Goal: Task Accomplishment & Management: Manage account settings

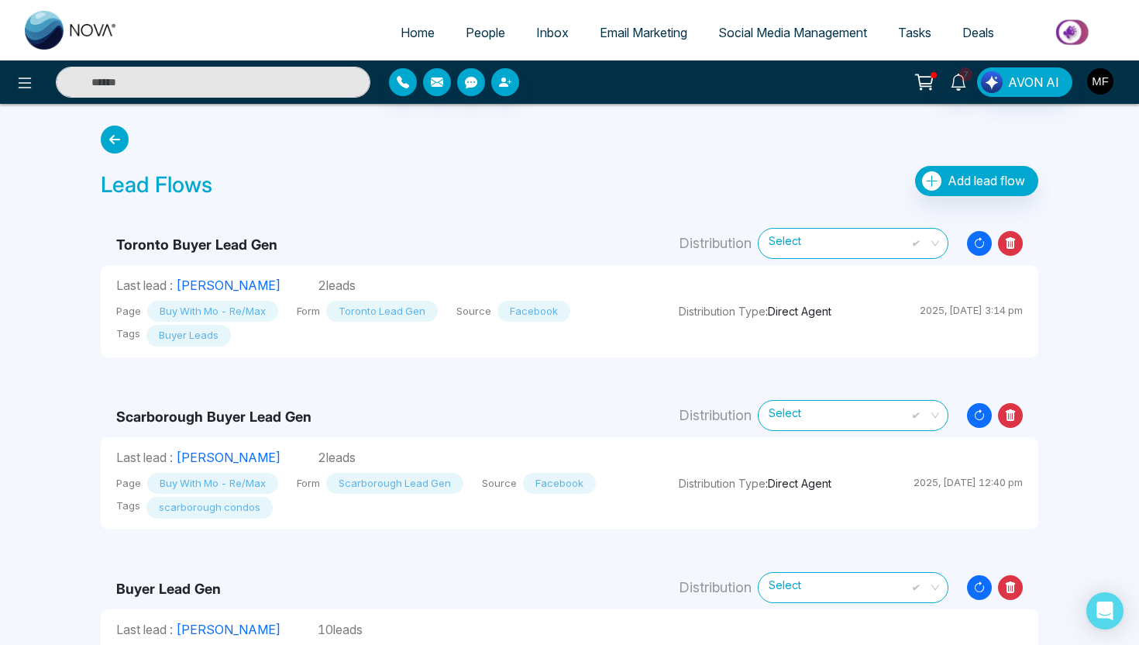
click at [1107, 82] on img "button" at bounding box center [1100, 81] width 26 height 26
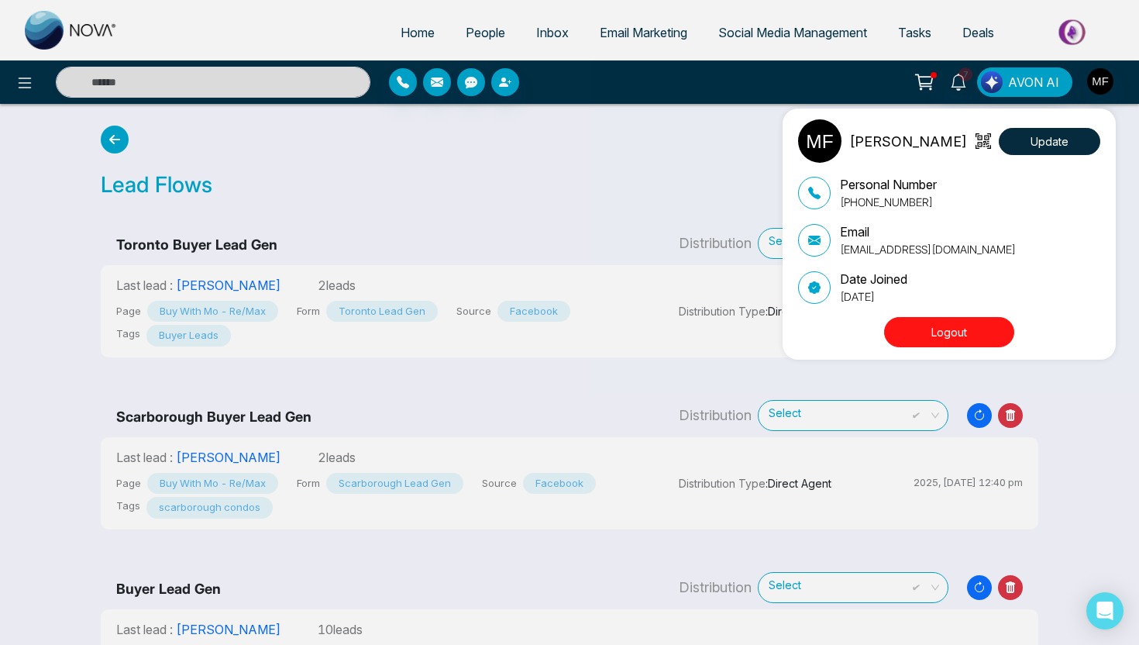
click at [971, 327] on button "Logout" at bounding box center [949, 332] width 130 height 30
